Goal: Transaction & Acquisition: Purchase product/service

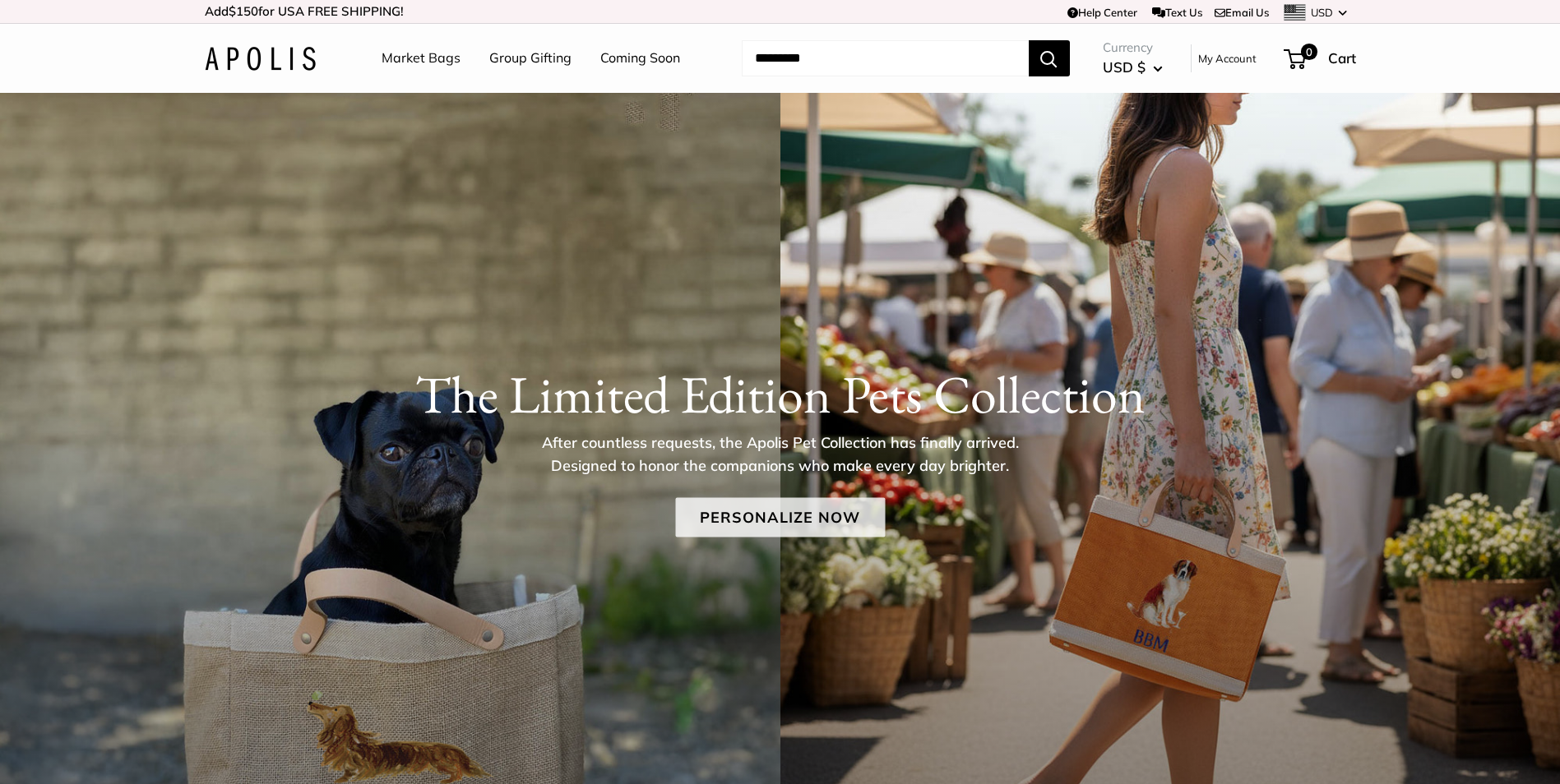
click at [821, 516] on link "Personalize Now" at bounding box center [780, 517] width 210 height 40
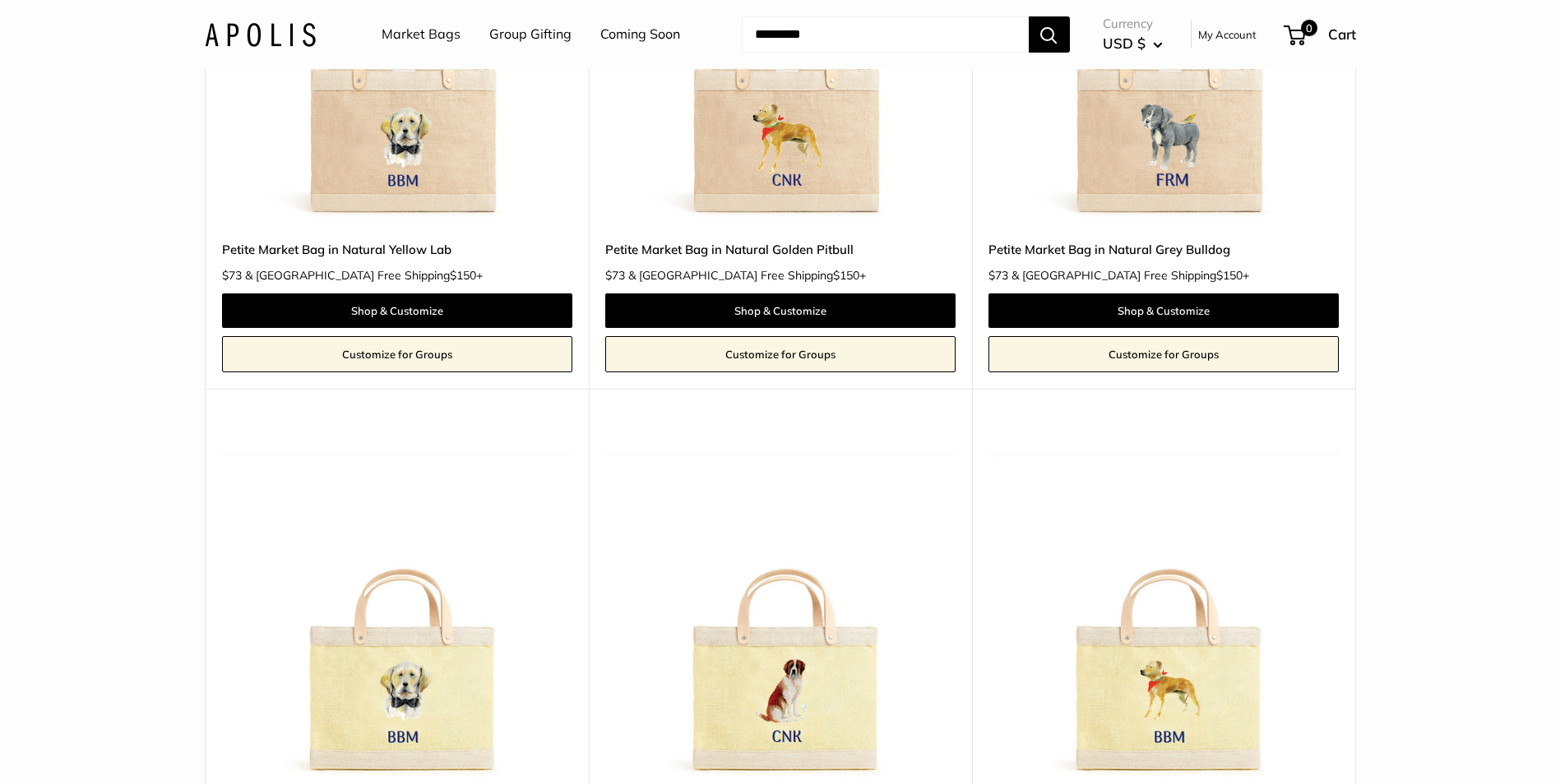
scroll to position [1233, 0]
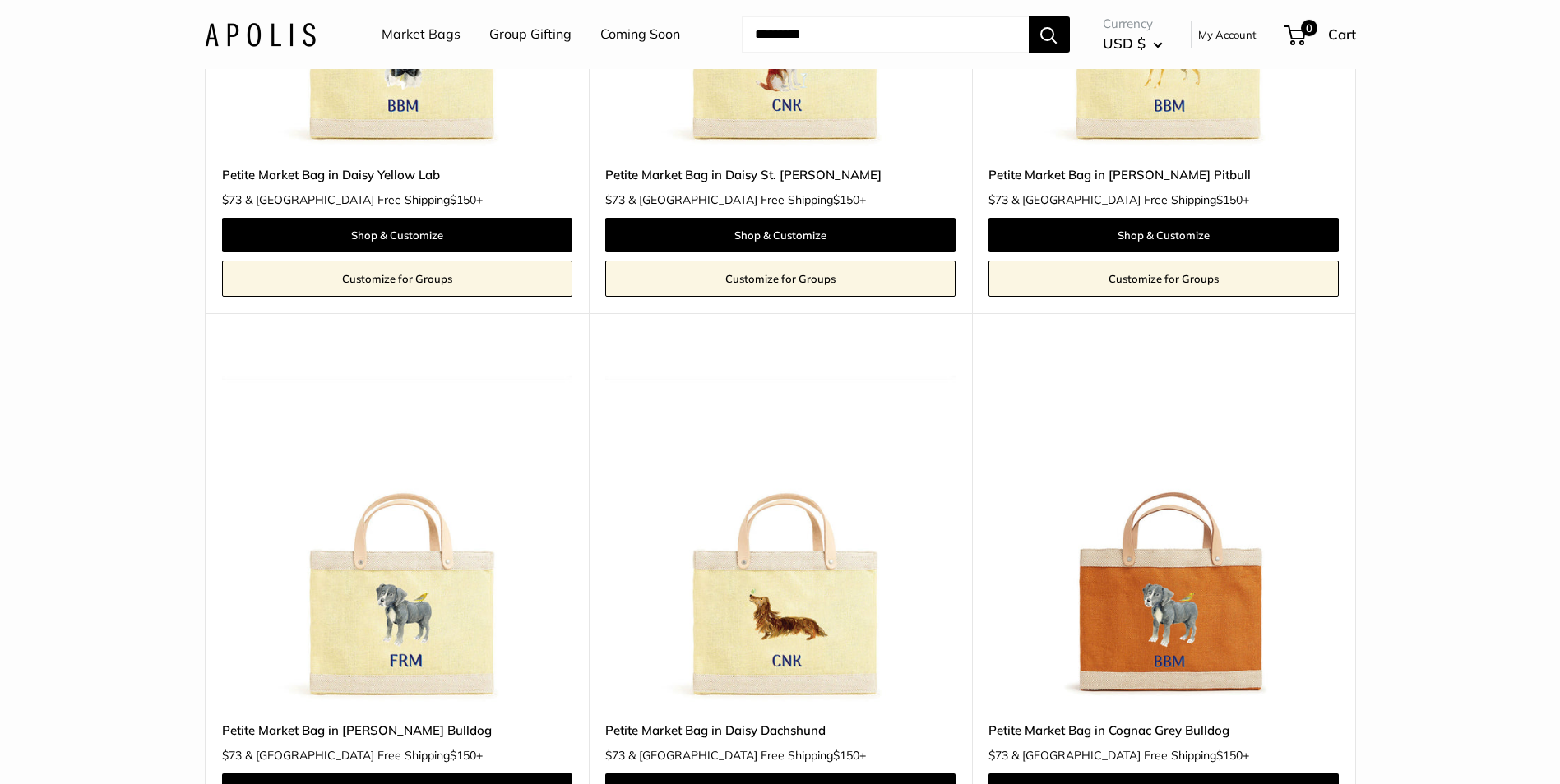
scroll to position [1644, 0]
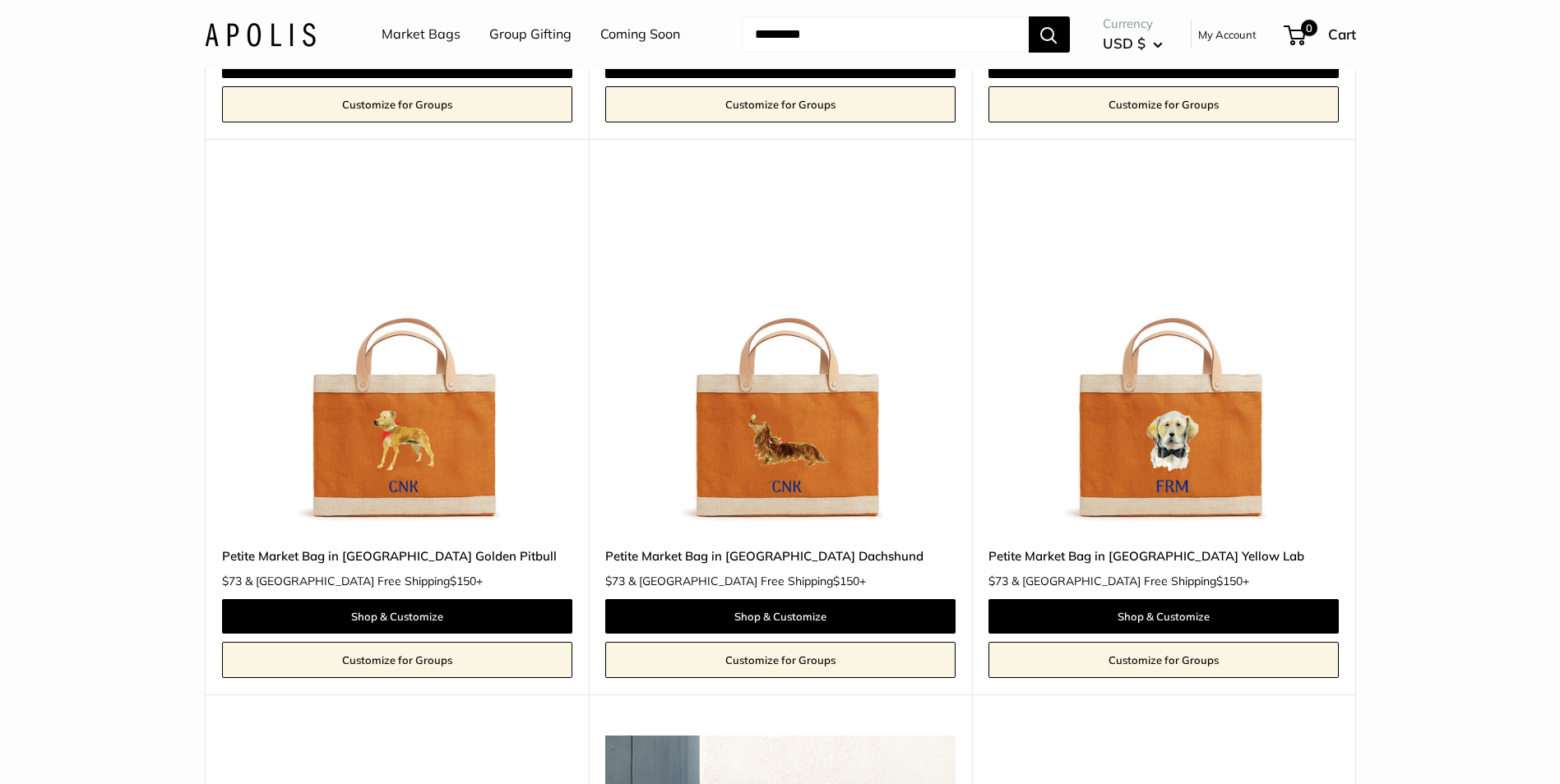
scroll to position [2384, 0]
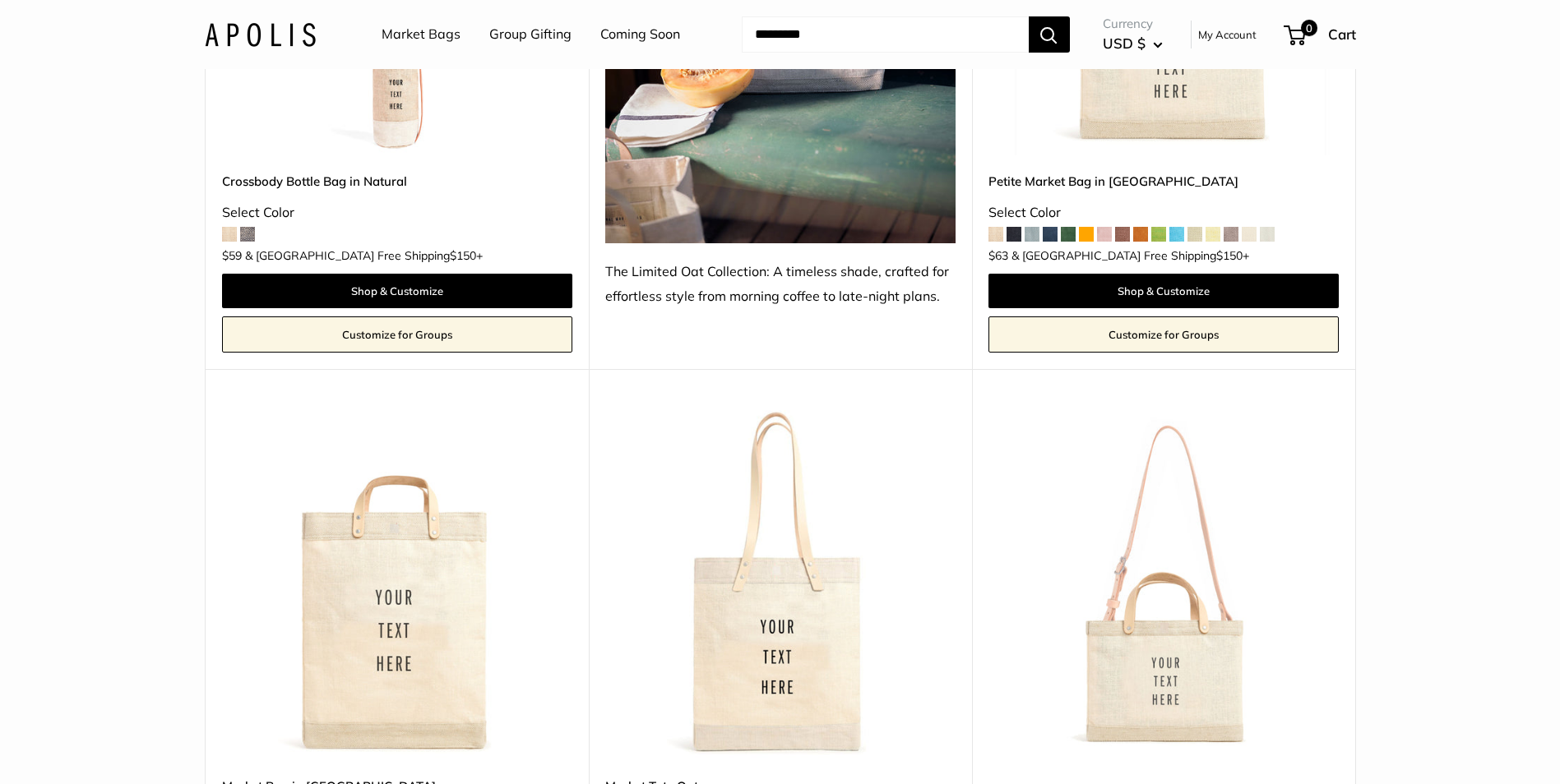
scroll to position [5014, 0]
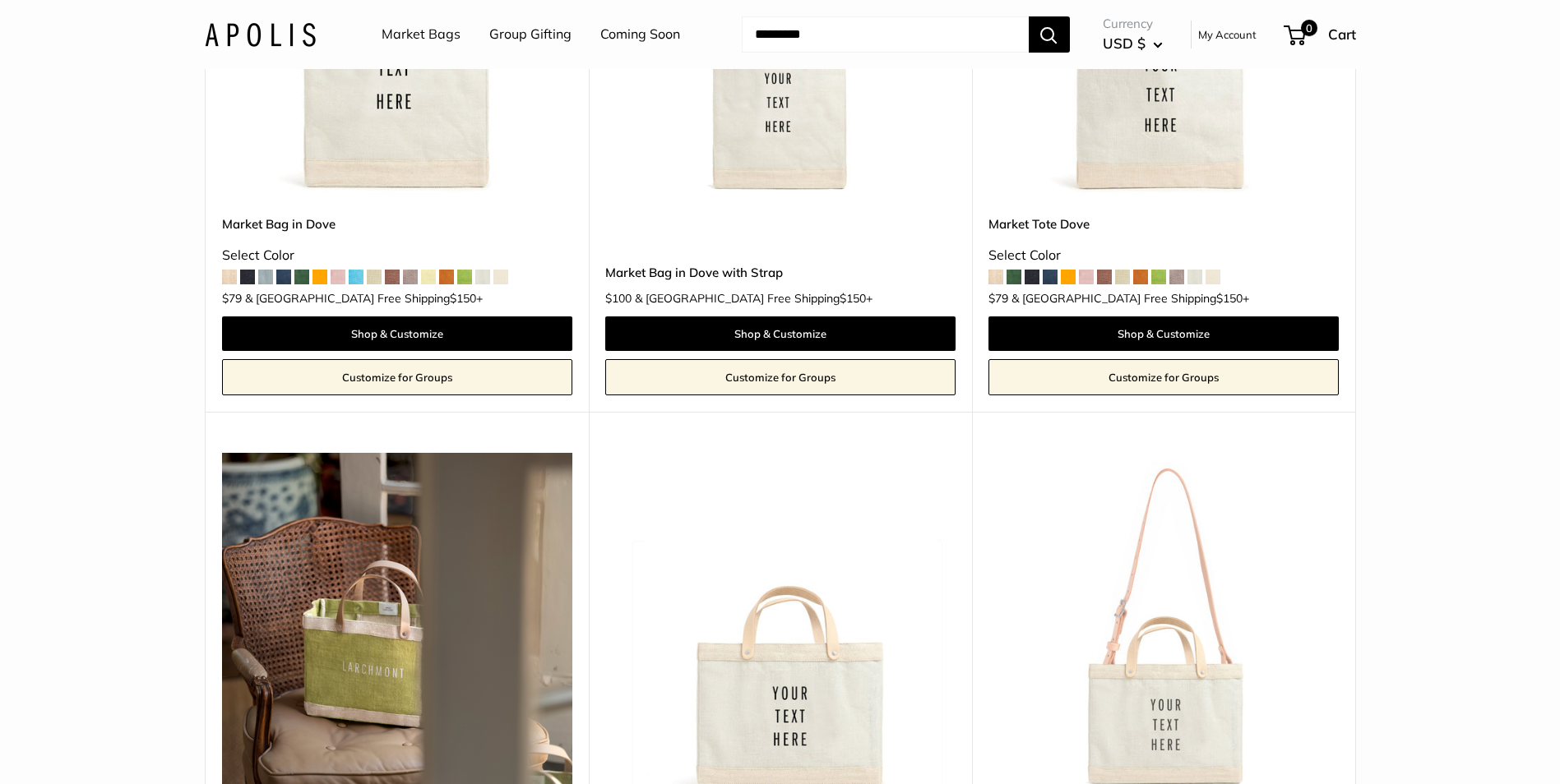
scroll to position [8795, 0]
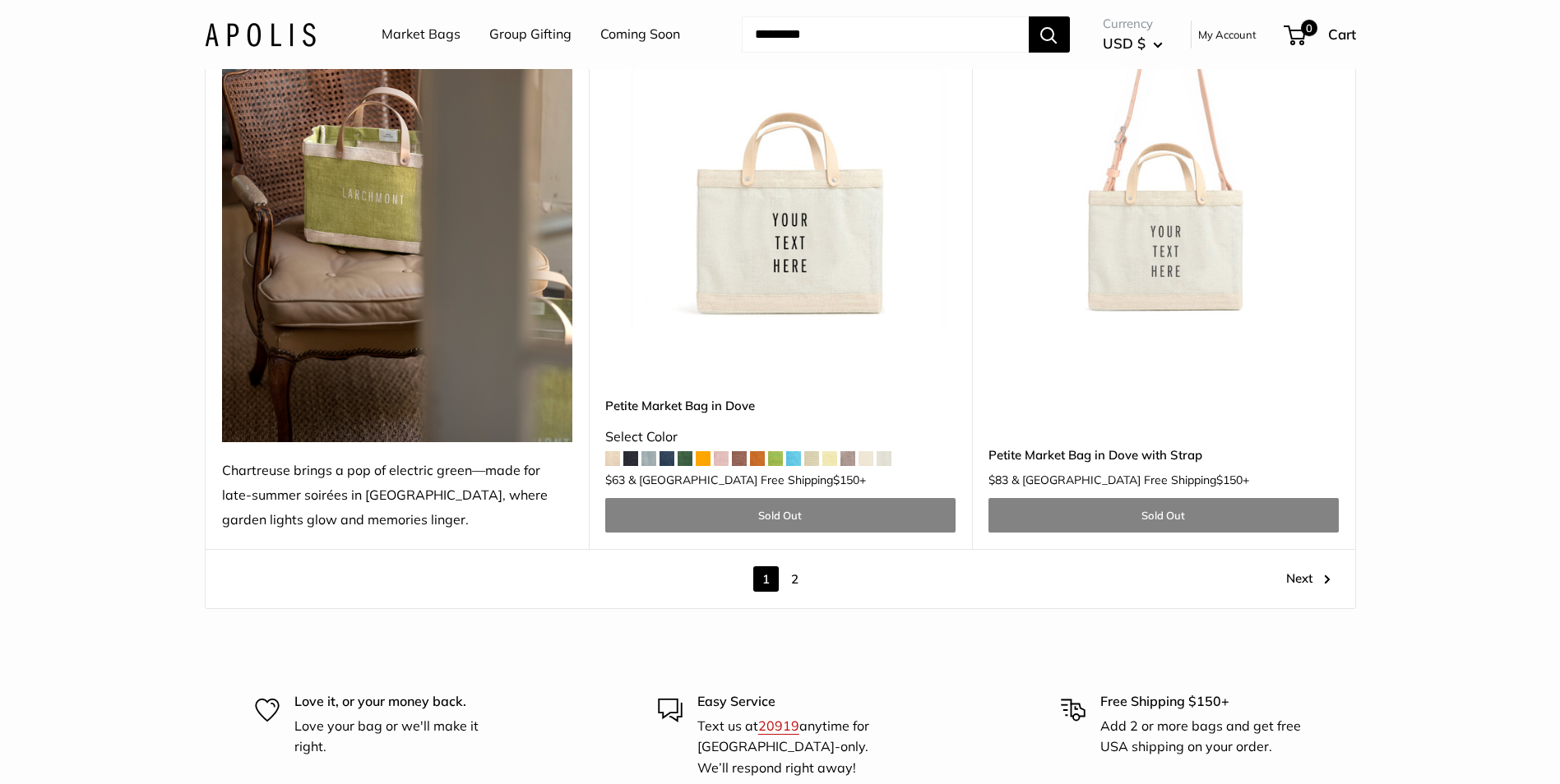
scroll to position [9124, 0]
